Goal: Information Seeking & Learning: Learn about a topic

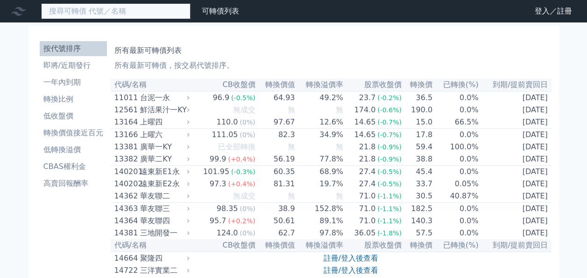
click at [120, 13] on input at bounding box center [116, 11] width 150 height 16
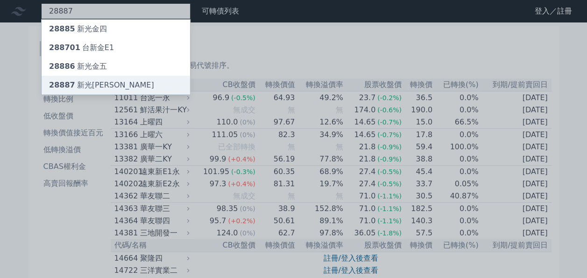
type input "28887"
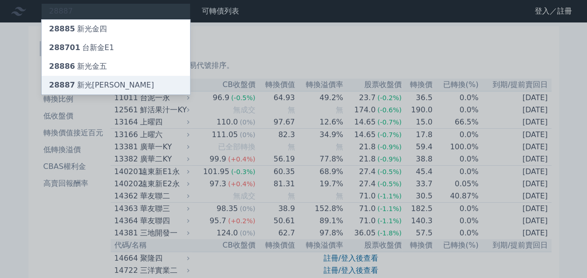
click at [103, 84] on div "28887 新光[PERSON_NAME]" at bounding box center [116, 85] width 149 height 19
click at [84, 83] on div "28887 新光[PERSON_NAME]" at bounding box center [101, 84] width 105 height 11
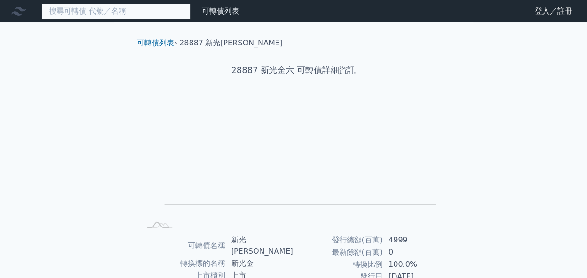
click at [93, 13] on input at bounding box center [116, 11] width 150 height 16
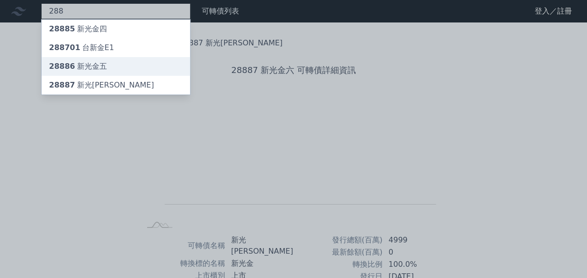
type input "288"
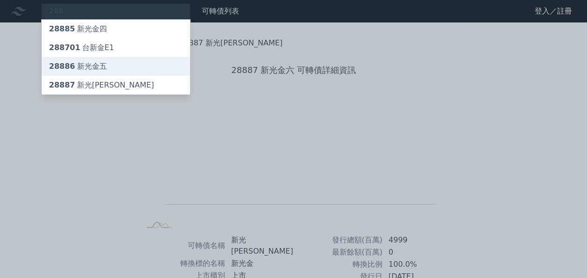
click at [98, 66] on div "28886 新光金五" at bounding box center [78, 66] width 58 height 11
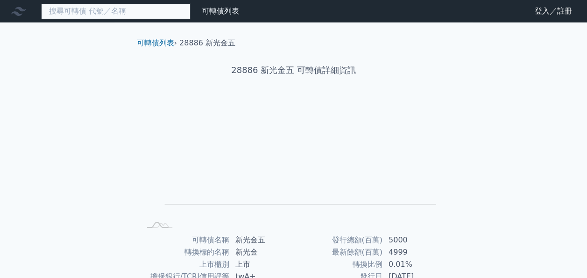
click at [107, 10] on input at bounding box center [116, 11] width 150 height 16
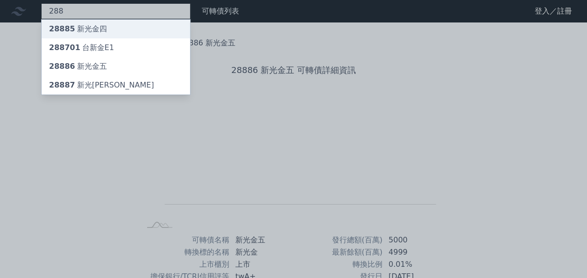
type input "288"
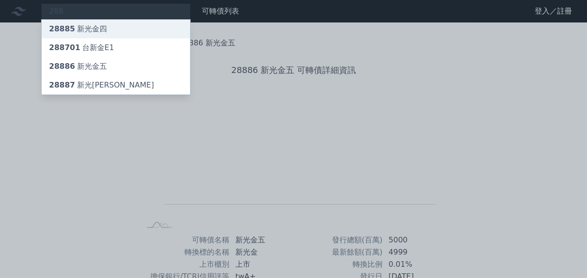
click at [101, 28] on div "28885 新光金四" at bounding box center [78, 28] width 58 height 11
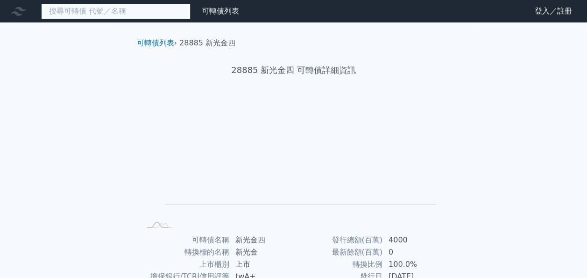
click at [122, 11] on input at bounding box center [116, 11] width 150 height 16
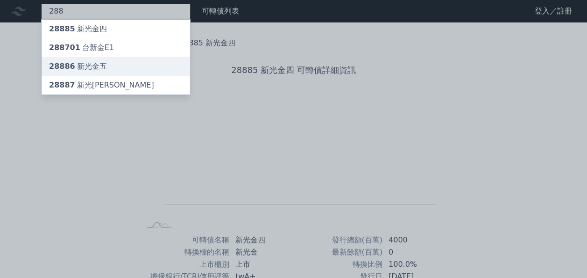
type input "288"
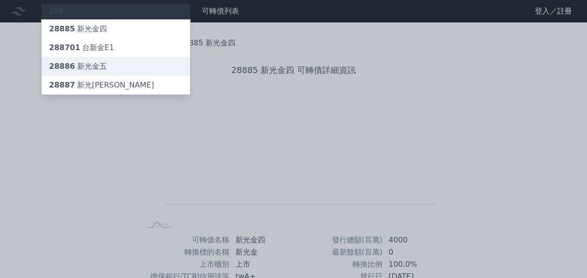
click at [94, 72] on div "28886 新光金五" at bounding box center [116, 66] width 149 height 19
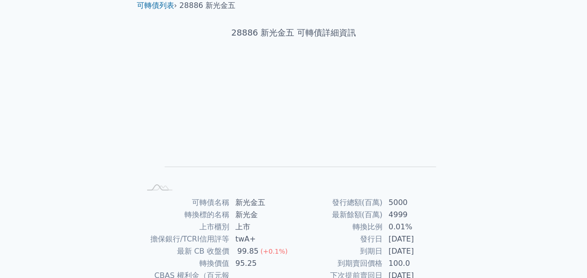
scroll to position [56, 0]
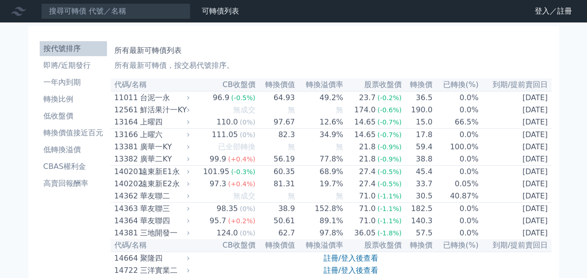
drag, startPoint x: 82, startPoint y: 0, endPoint x: 81, endPoint y: 11, distance: 11.3
click at [81, 11] on nav "可轉債列表 財務數據 可轉債列表 財務數據 登入／註冊 登入／註冊" at bounding box center [293, 11] width 587 height 22
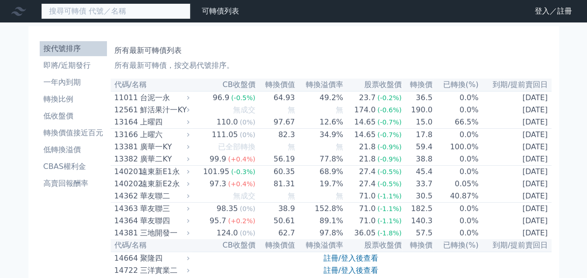
click at [81, 11] on input at bounding box center [116, 11] width 150 height 16
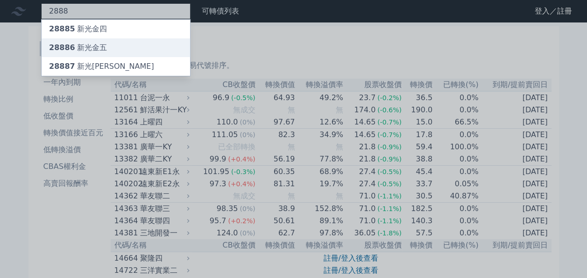
type input "2888"
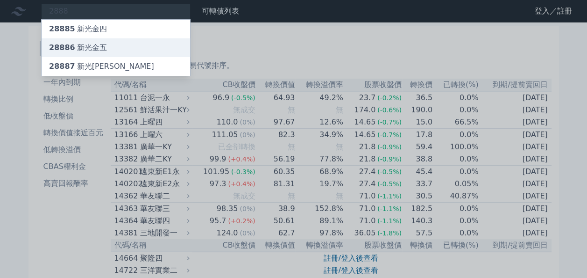
click at [84, 49] on div "28886 新光金五" at bounding box center [78, 47] width 58 height 11
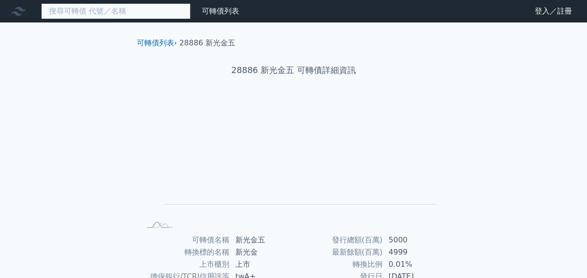
click at [74, 14] on input at bounding box center [116, 11] width 150 height 16
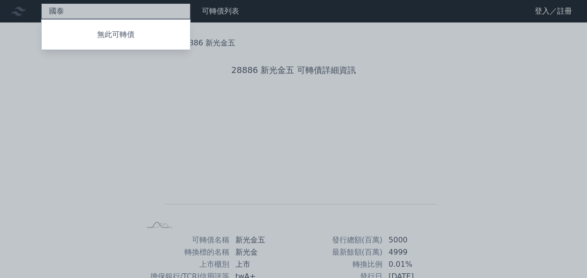
type input "國"
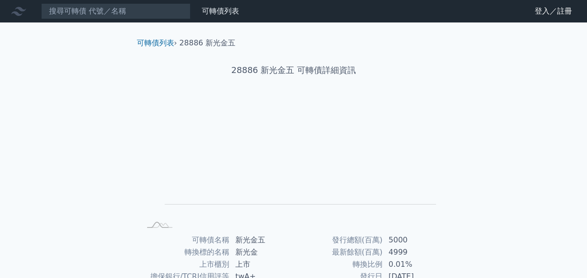
click at [0, 0] on link "財務數據" at bounding box center [0, 0] width 0 height 0
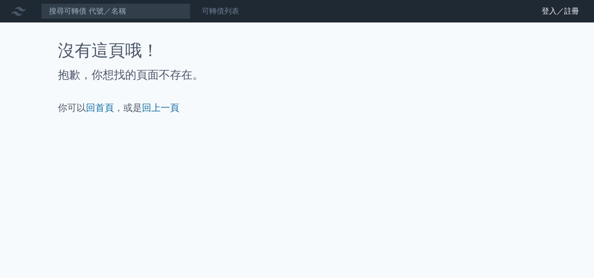
click at [216, 11] on link "可轉債列表" at bounding box center [220, 11] width 37 height 9
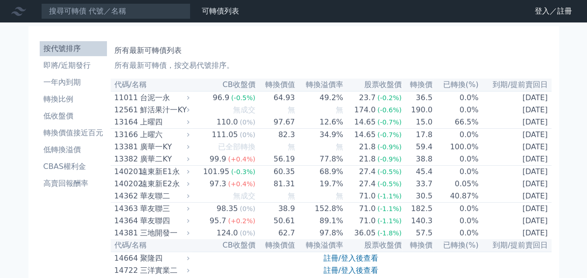
click at [0, 0] on link "財務數據" at bounding box center [0, 0] width 0 height 0
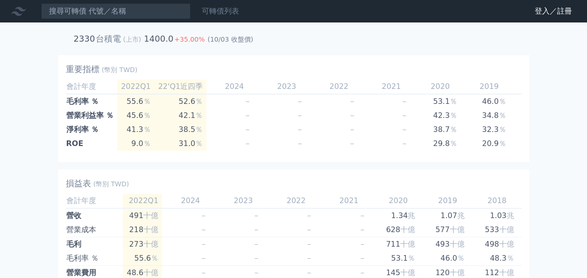
click at [221, 11] on link "可轉債列表" at bounding box center [220, 11] width 37 height 9
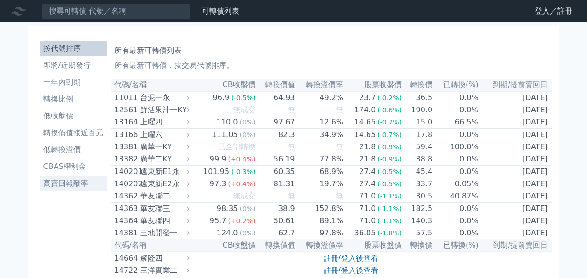
click at [76, 187] on li "高賣回報酬率" at bounding box center [73, 183] width 67 height 11
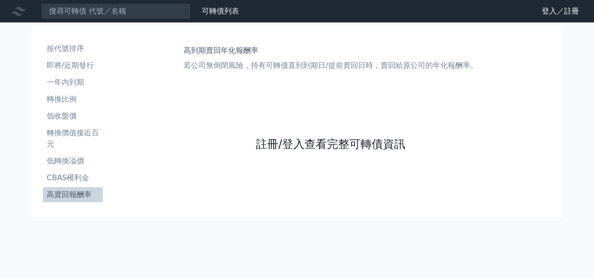
click at [294, 139] on link "註冊/登入查看完整可轉債資訊" at bounding box center [331, 143] width 150 height 15
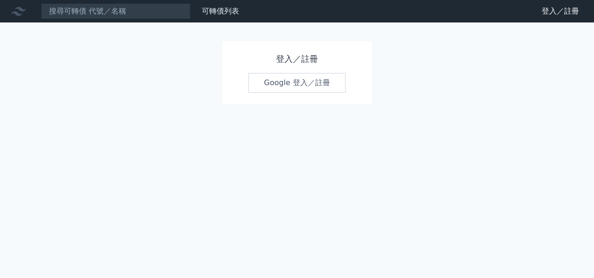
click at [285, 78] on link "Google 登入／註冊" at bounding box center [297, 83] width 97 height 20
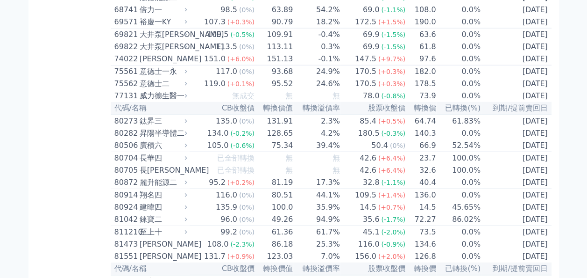
scroll to position [4575, 0]
